Goal: Transaction & Acquisition: Subscribe to service/newsletter

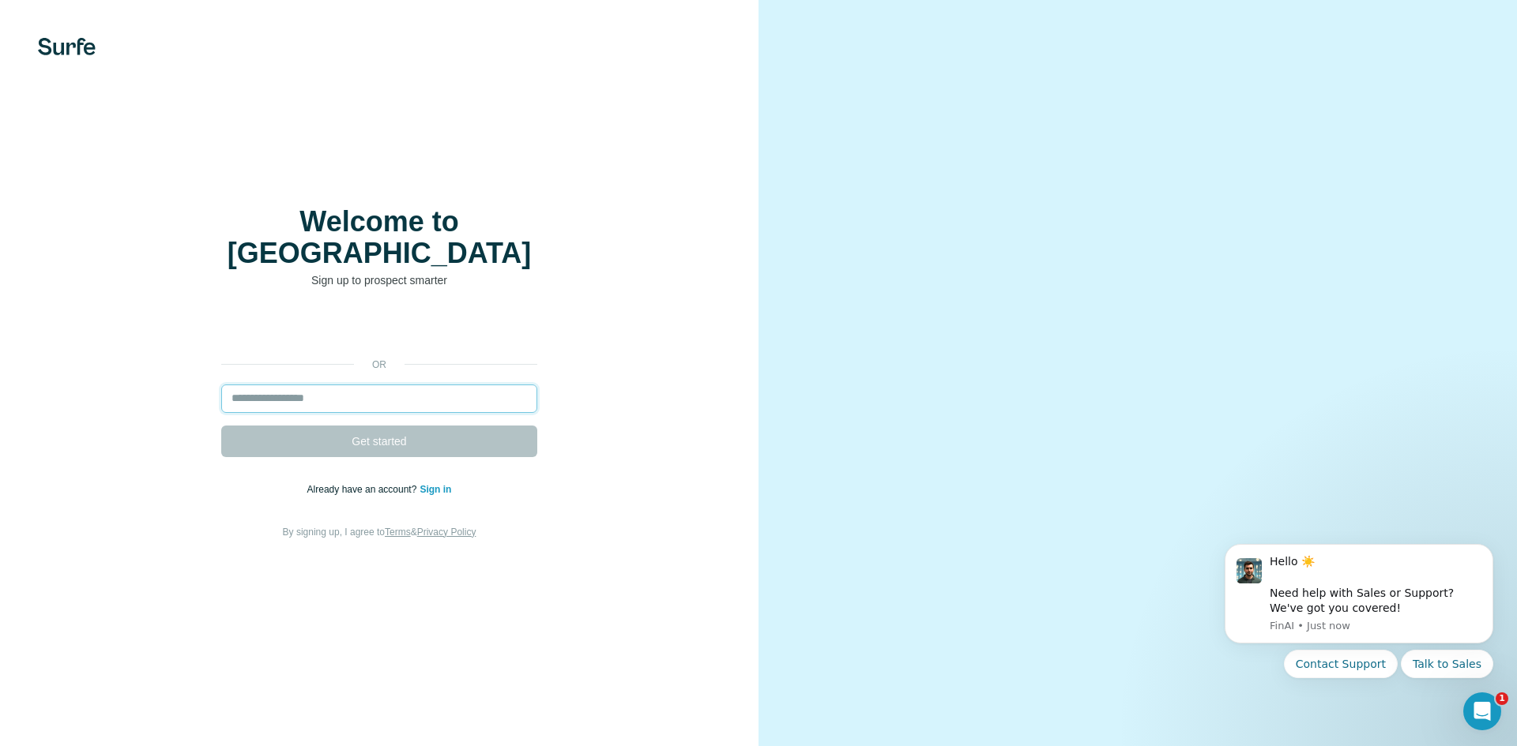
click at [415, 389] on input "email" at bounding box center [379, 399] width 316 height 28
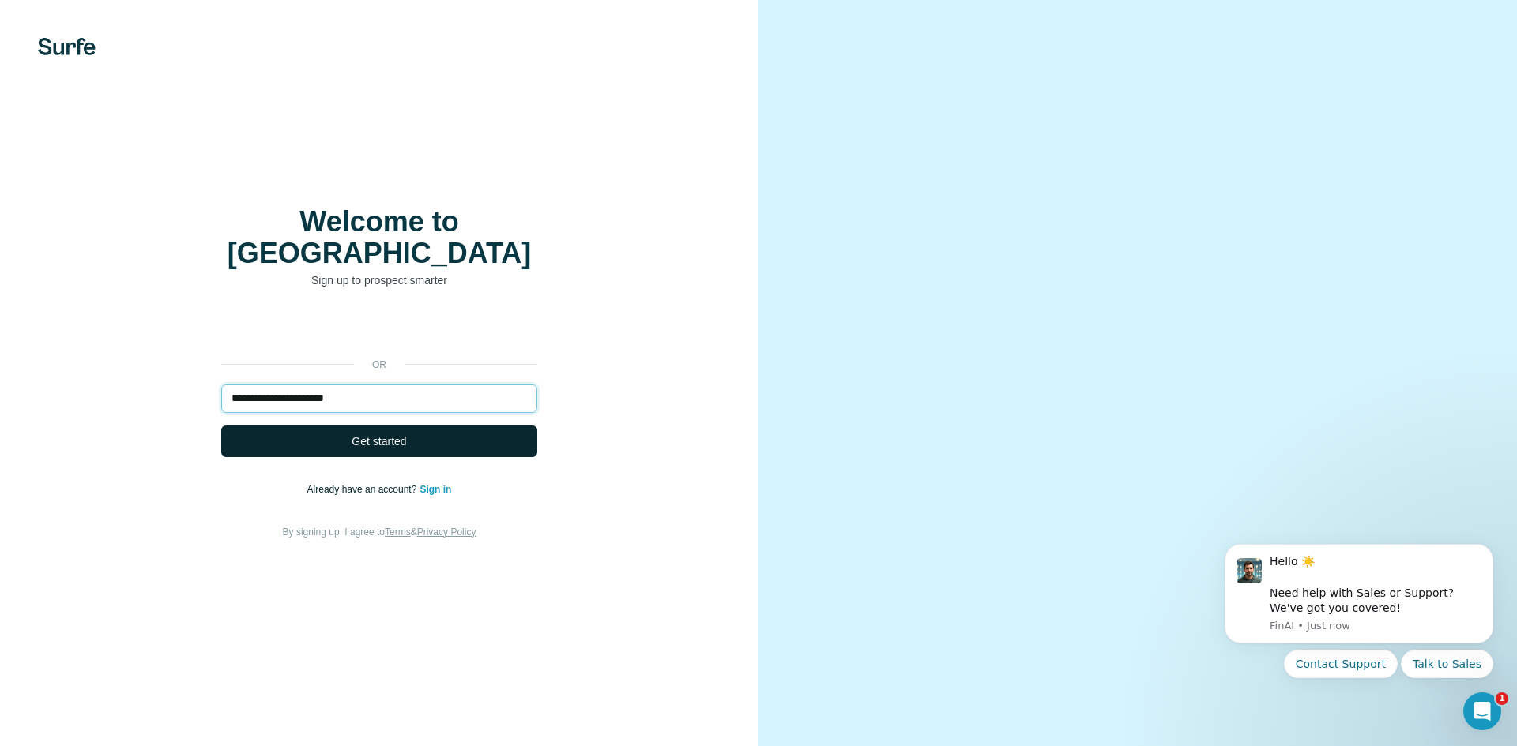
type input "**********"
click at [400, 434] on span "Get started" at bounding box center [378, 442] width 55 height 16
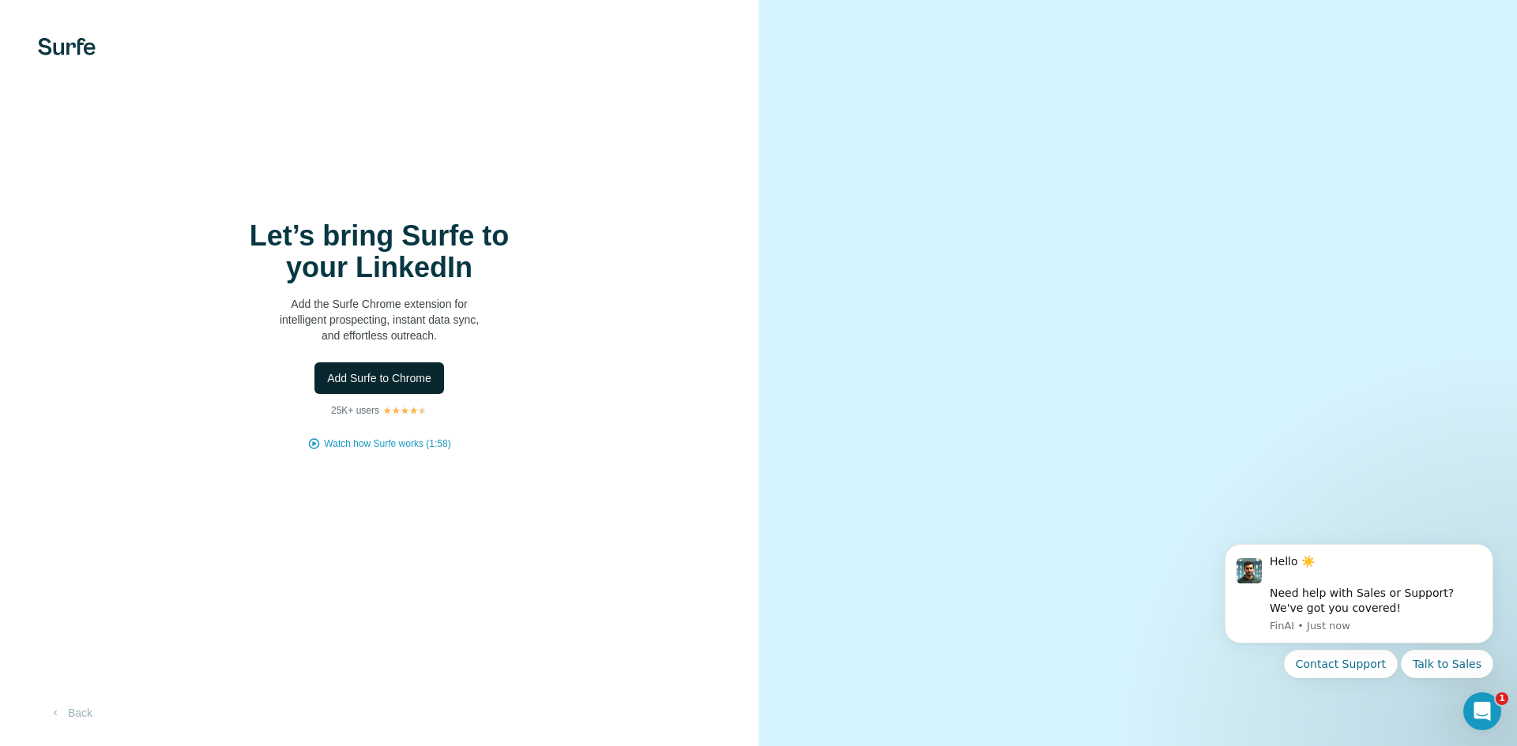
click at [423, 368] on button "Add Surfe to Chrome" at bounding box center [379, 379] width 130 height 32
click at [375, 378] on span "Add Surfe to Chrome" at bounding box center [379, 378] width 104 height 16
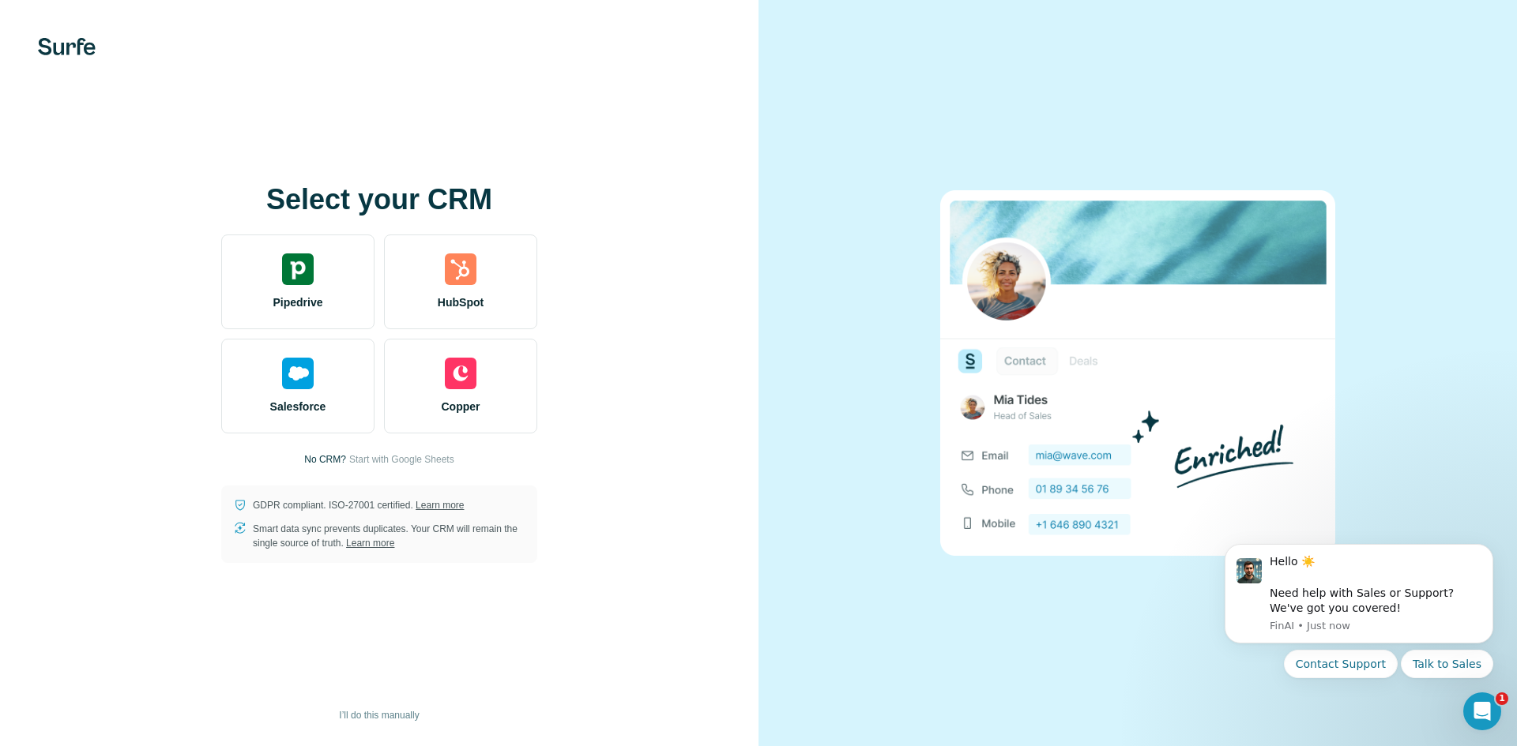
click at [384, 449] on div "Select your CRM Pipedrive HubSpot Salesforce Copper No CRM? Start with Google S…" at bounding box center [379, 373] width 695 height 379
click at [384, 457] on span "Start with Google Sheets" at bounding box center [401, 460] width 105 height 14
click at [382, 713] on span "I’ll do this manually" at bounding box center [379, 716] width 80 height 14
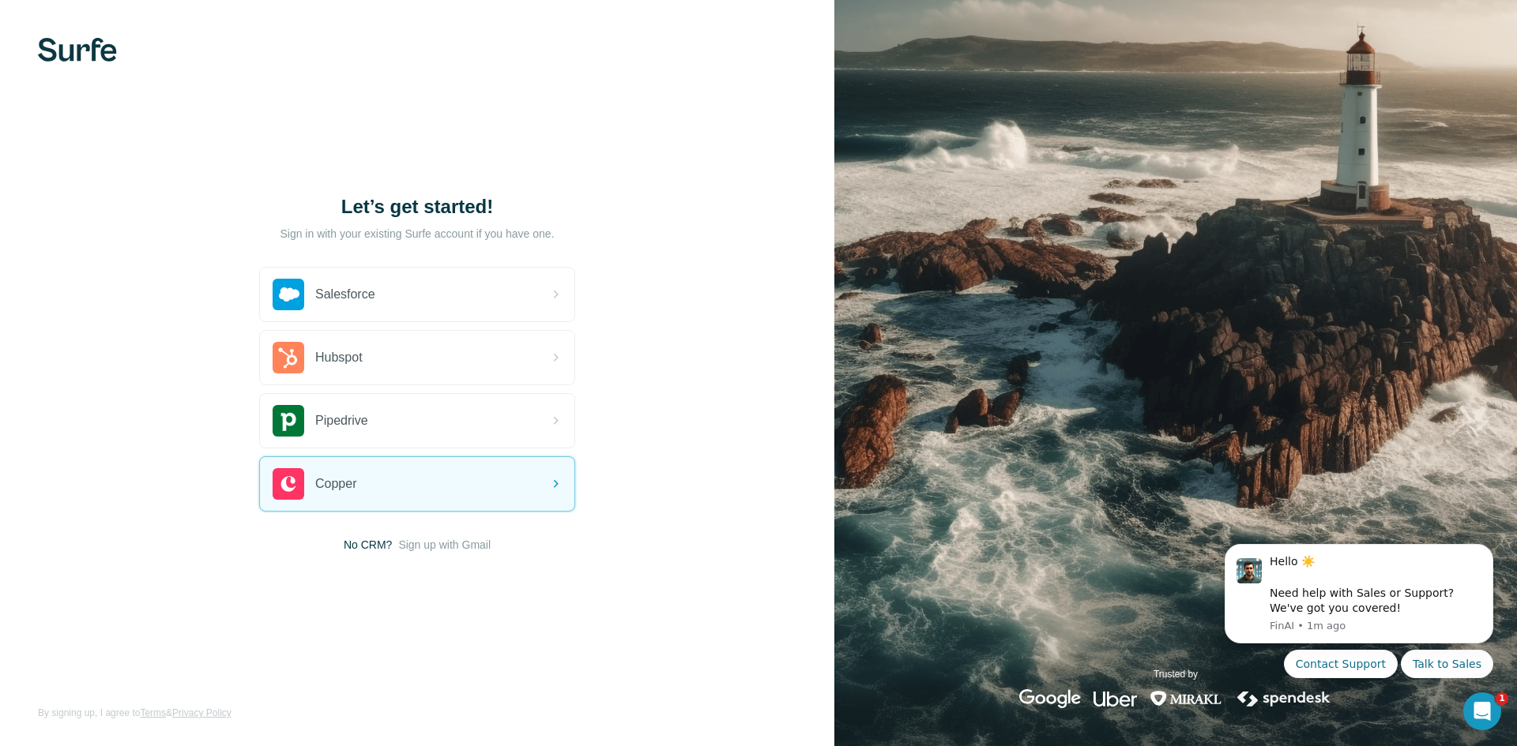
click at [363, 547] on span "No CRM?" at bounding box center [368, 545] width 48 height 16
click at [412, 551] on span "Sign up with Gmail" at bounding box center [444, 545] width 92 height 16
